Goal: Information Seeking & Learning: Learn about a topic

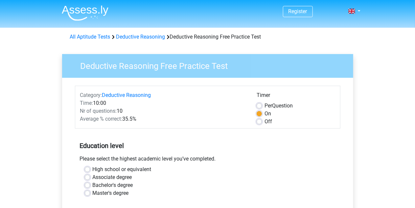
click at [265, 121] on label "Off" at bounding box center [269, 121] width 8 height 8
click at [258, 121] on input "Off" at bounding box center [259, 120] width 5 height 7
radio input "true"
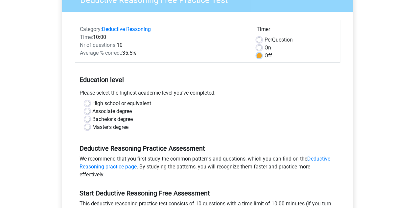
scroll to position [65, 0]
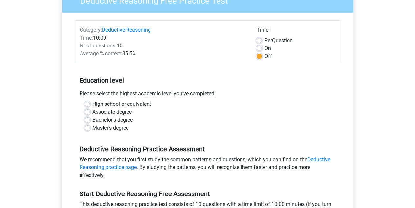
click at [93, 106] on label "High school or equivalent" at bounding box center [122, 104] width 59 height 8
click at [86, 106] on input "High school or equivalent" at bounding box center [87, 103] width 5 height 7
radio input "true"
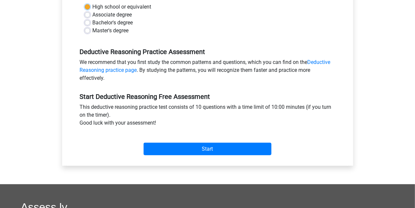
scroll to position [197, 0]
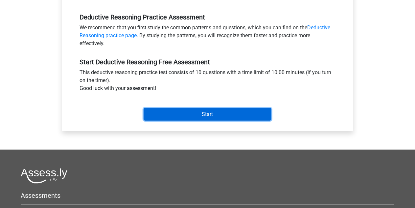
click at [210, 108] on input "Start" at bounding box center [208, 114] width 128 height 12
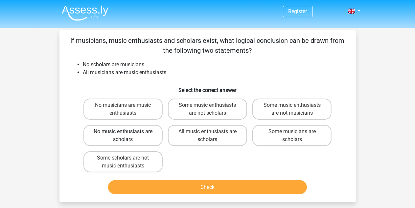
click at [101, 132] on label "No music enthusiasts are scholars" at bounding box center [123, 135] width 79 height 21
click at [123, 132] on input "No music enthusiasts are scholars" at bounding box center [125, 133] width 4 height 4
radio input "true"
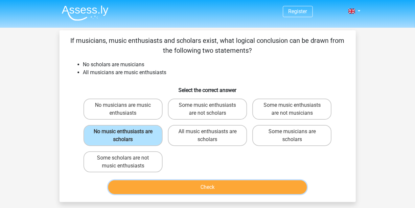
click at [217, 185] on button "Check" at bounding box center [207, 187] width 199 height 14
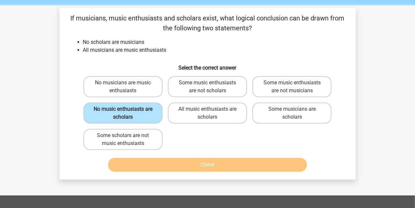
scroll to position [33, 0]
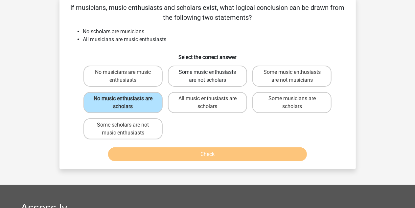
click at [207, 75] on label "Some music enthusiasts are not scholars" at bounding box center [207, 75] width 79 height 21
click at [208, 75] on input "Some music enthusiasts are not scholars" at bounding box center [210, 74] width 4 height 4
radio input "true"
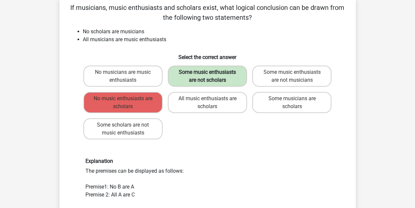
click at [232, 73] on label "Some music enthusiasts are not scholars" at bounding box center [207, 75] width 79 height 21
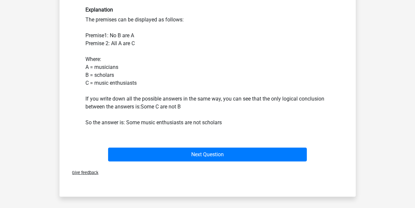
scroll to position [197, 0]
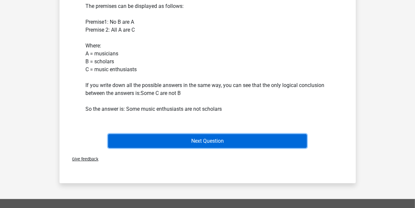
click at [221, 138] on button "Next Question" at bounding box center [207, 141] width 199 height 14
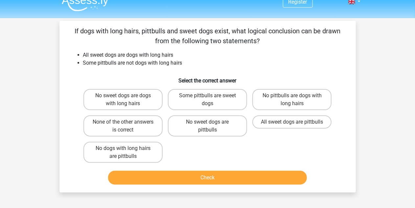
scroll to position [0, 0]
